Goal: Contribute content

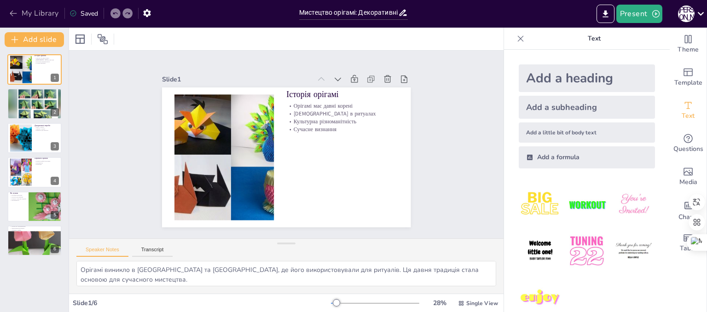
click at [27, 13] on button "My Library" at bounding box center [35, 13] width 56 height 15
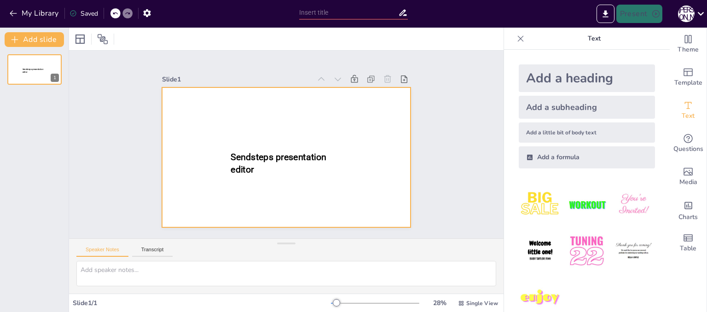
type input "Технологія виготовлення простих виробів з деревини"
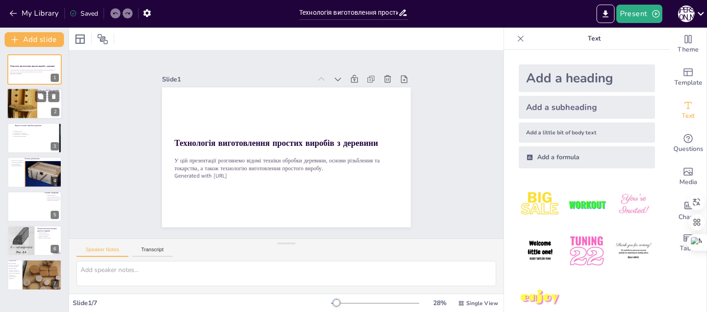
click at [31, 116] on div at bounding box center [22, 99] width 31 height 52
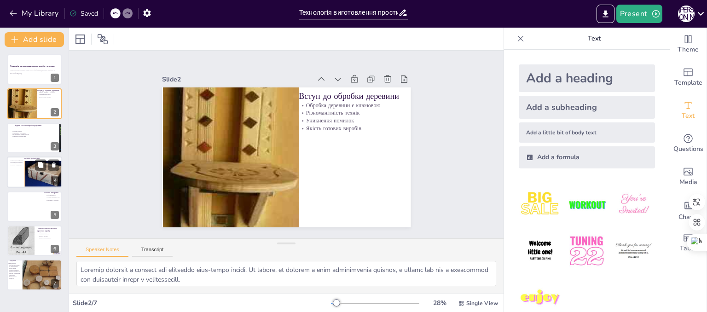
click at [34, 179] on div at bounding box center [42, 177] width 52 height 33
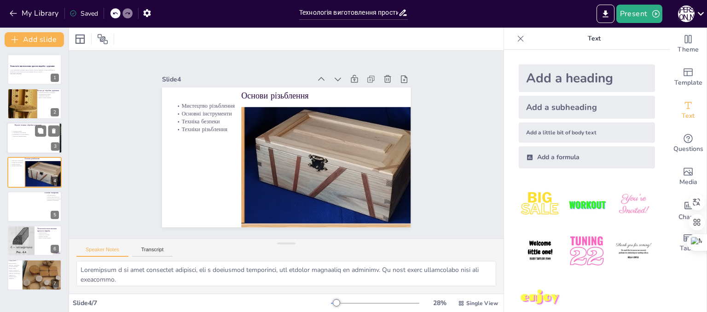
click at [33, 145] on div at bounding box center [34, 137] width 55 height 31
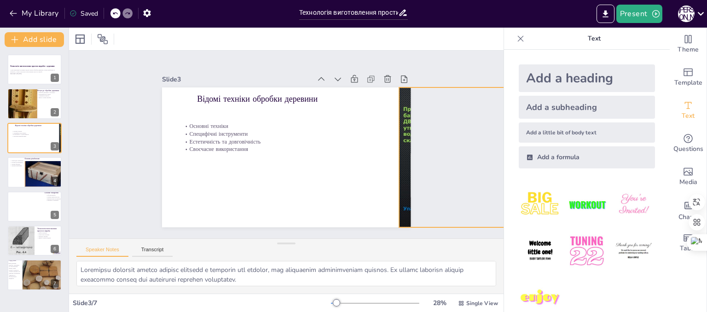
click at [396, 153] on div at bounding box center [514, 157] width 249 height 140
click at [392, 153] on div at bounding box center [395, 157] width 7 height 140
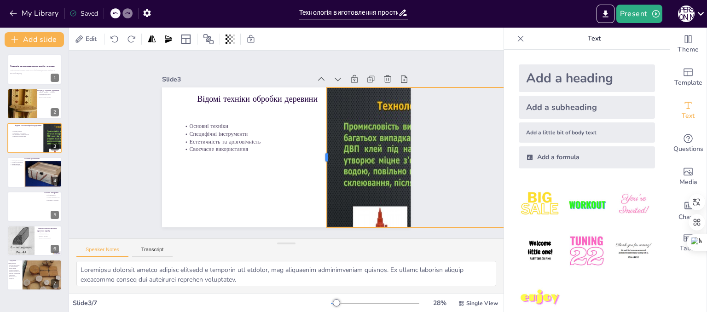
drag, startPoint x: 390, startPoint y: 153, endPoint x: 318, endPoint y: 141, distance: 73.3
click at [320, 141] on div at bounding box center [323, 157] width 7 height 140
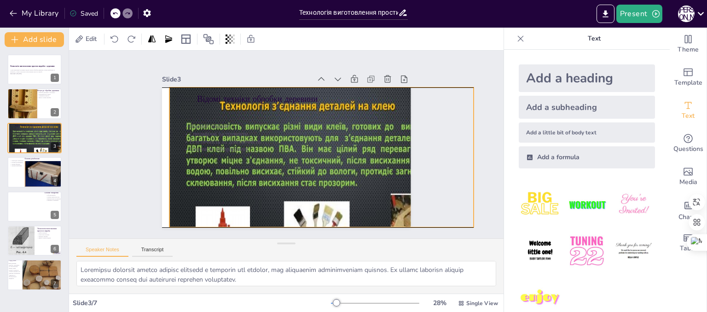
drag, startPoint x: 376, startPoint y: 139, endPoint x: 218, endPoint y: 140, distance: 157.5
click at [218, 87] on div "Відомі техніки обробки деревини Основні техніки Специфічні інструменти Естетичн…" at bounding box center [286, 87] width 249 height 0
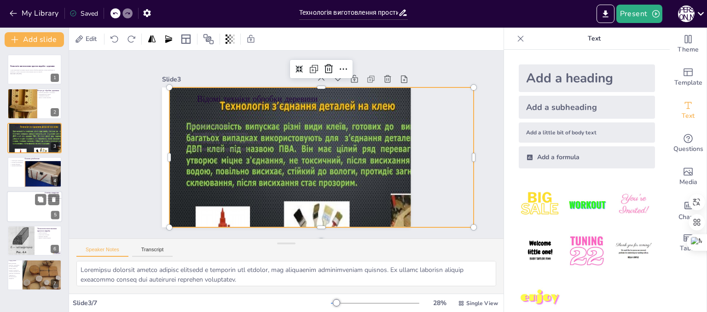
click at [34, 211] on div at bounding box center [34, 206] width 55 height 31
type textarea "Токарство дозволяє створювати об'ємні вироби, які можуть мати різноманітні форм…"
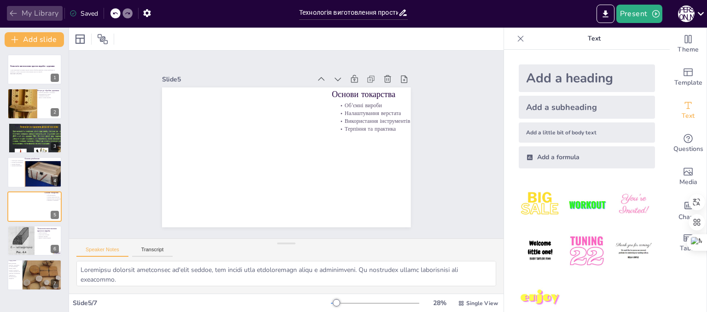
click at [12, 13] on icon "button" at bounding box center [13, 14] width 7 height 6
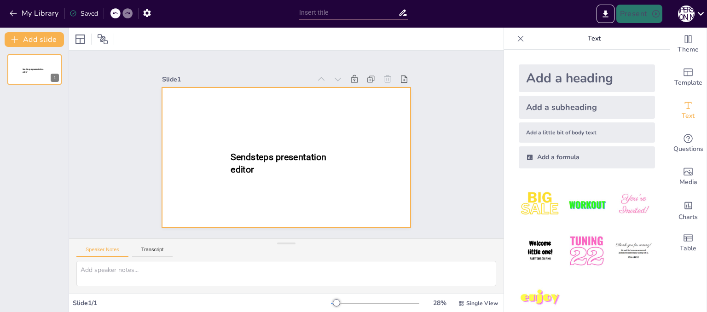
type input "Відомі техніки обробки деревини: основи різьблення та токарства"
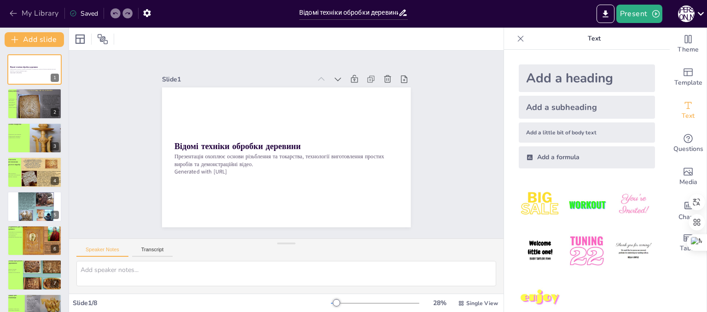
click at [12, 18] on button "My Library" at bounding box center [35, 13] width 56 height 15
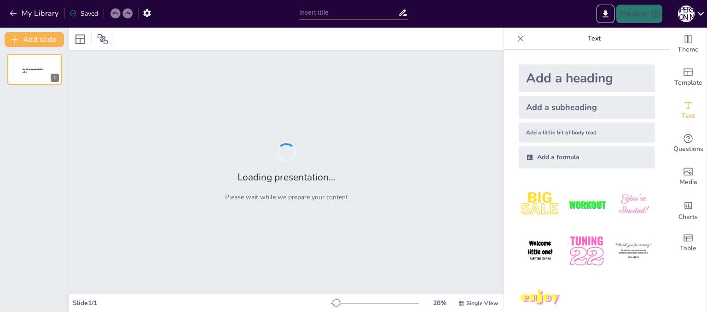
type input "Виготовлення дерев'яних виробів: техніки формотворення для ліжка та столика"
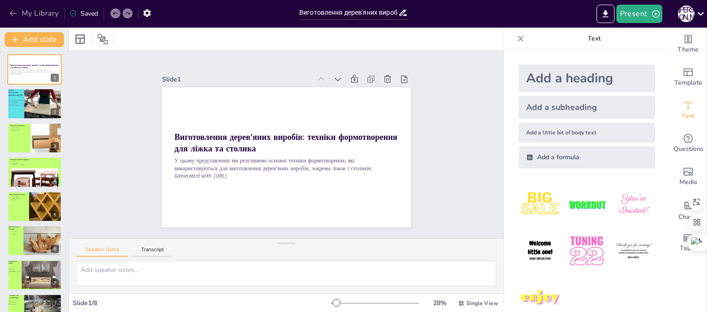
click at [10, 17] on icon "button" at bounding box center [13, 13] width 9 height 9
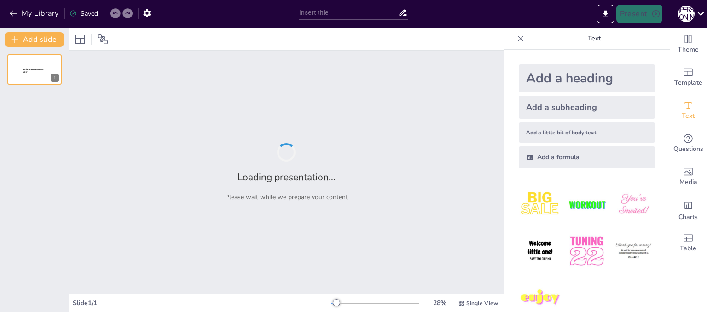
type input "Виготовлення дерев'яних виробів: техніки формотворення для ліжка та столика"
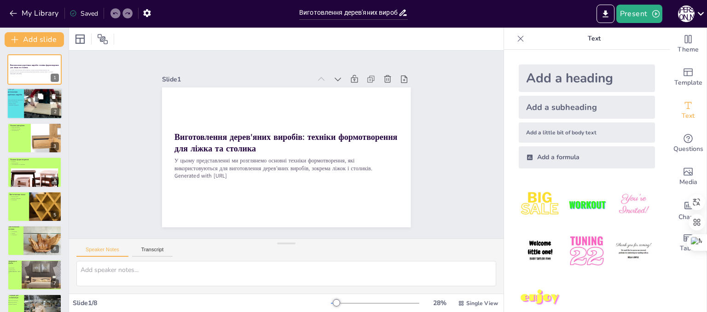
click at [33, 105] on div at bounding box center [45, 103] width 47 height 31
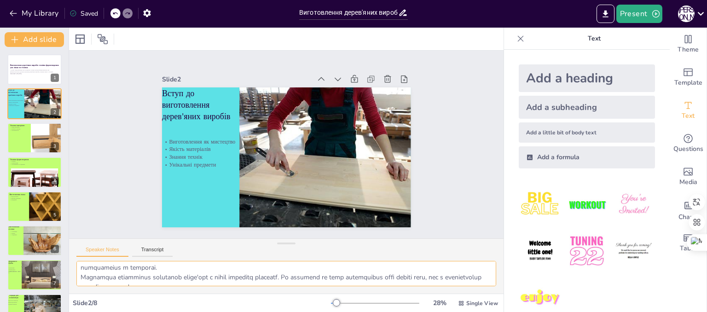
scroll to position [60, 0]
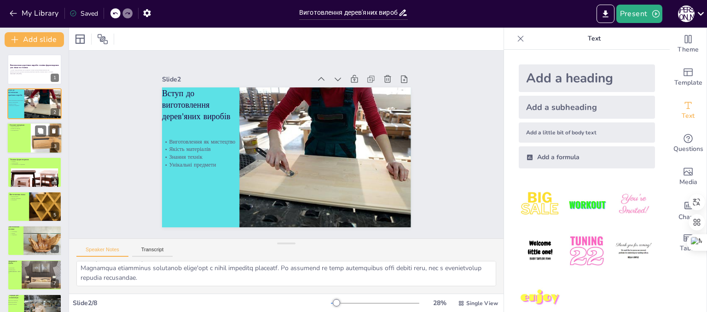
click at [35, 135] on div at bounding box center [47, 130] width 24 height 11
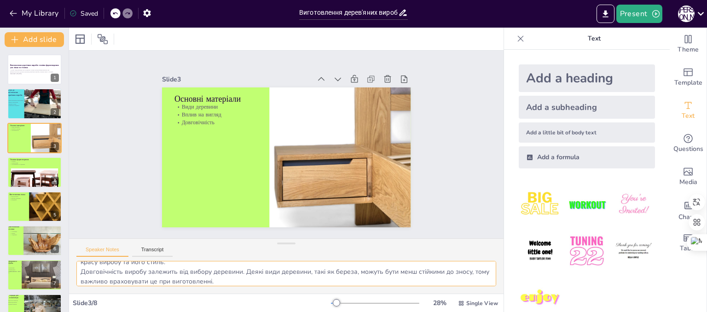
scroll to position [41, 0]
click at [45, 177] on div at bounding box center [35, 179] width 48 height 39
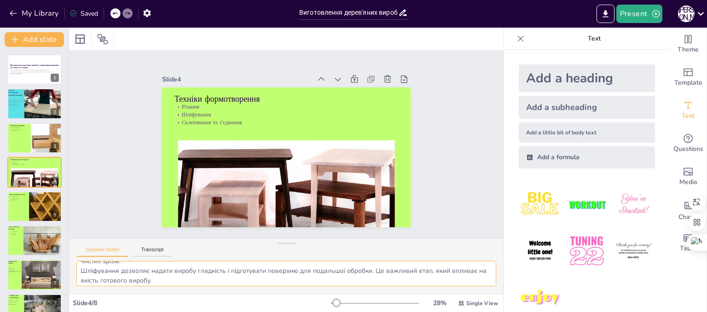
scroll to position [37, 0]
click at [39, 208] on div at bounding box center [47, 206] width 40 height 31
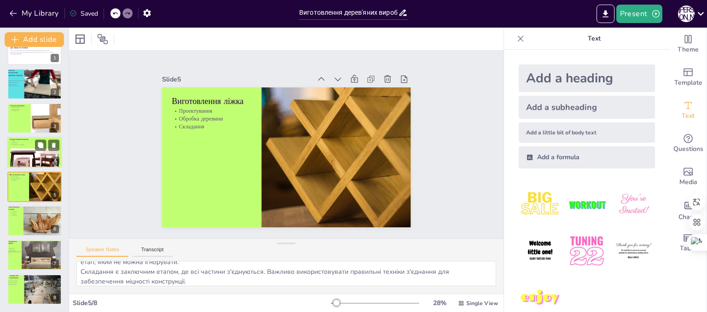
click at [51, 158] on div "4" at bounding box center [55, 161] width 8 height 8
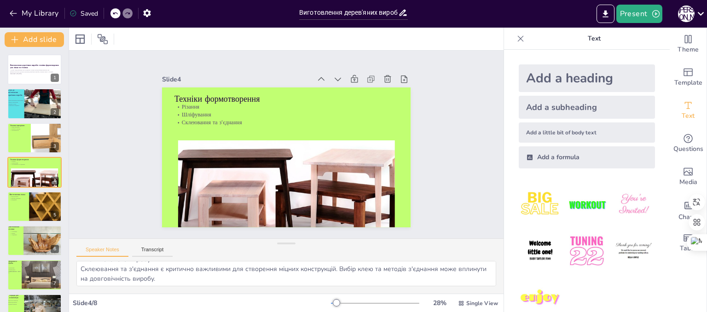
scroll to position [41, 0]
click at [45, 216] on div at bounding box center [47, 206] width 40 height 31
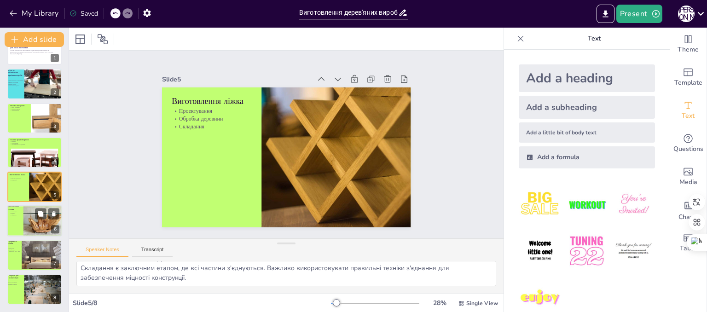
click at [39, 221] on div at bounding box center [43, 222] width 41 height 34
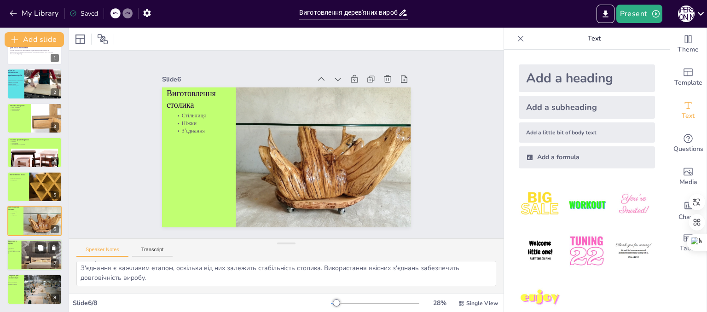
click at [43, 263] on div at bounding box center [40, 258] width 45 height 36
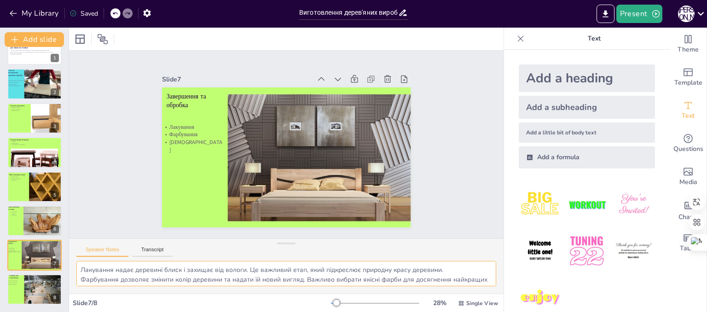
scroll to position [18, 0]
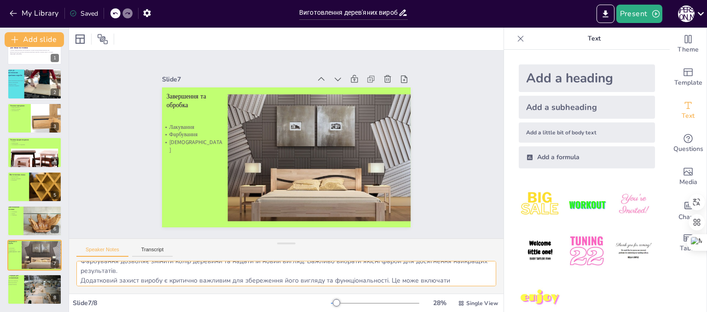
click at [475, 267] on textarea "Лакування надає деревині блиск і захищає від вологи. Це важливий етап, який під…" at bounding box center [286, 273] width 420 height 25
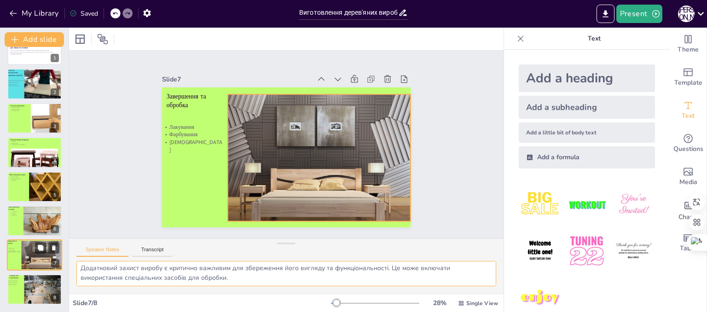
click at [48, 262] on div at bounding box center [40, 258] width 45 height 36
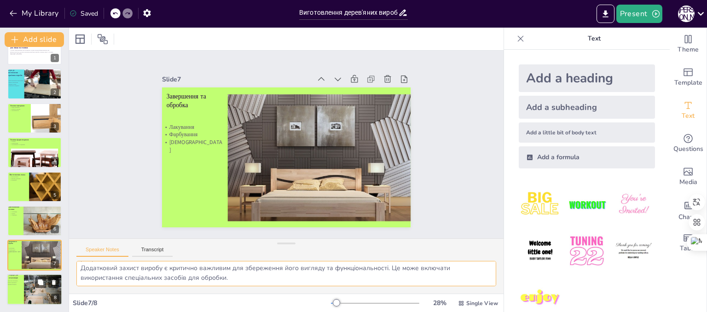
click at [41, 289] on div at bounding box center [38, 290] width 48 height 33
type textarea "Початківцям рекомендується почати з простих проектів, щоб набути досвіду та впе…"
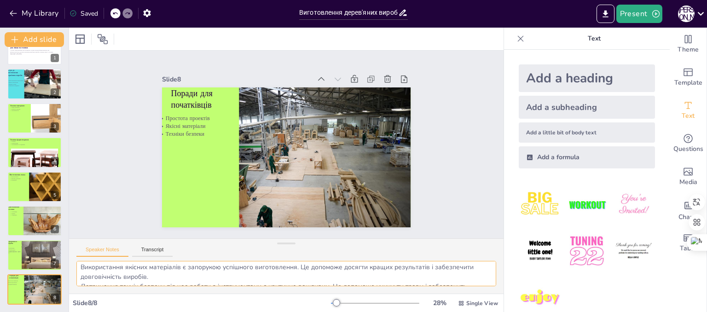
scroll to position [41, 0]
